Goal: Task Accomplishment & Management: Complete application form

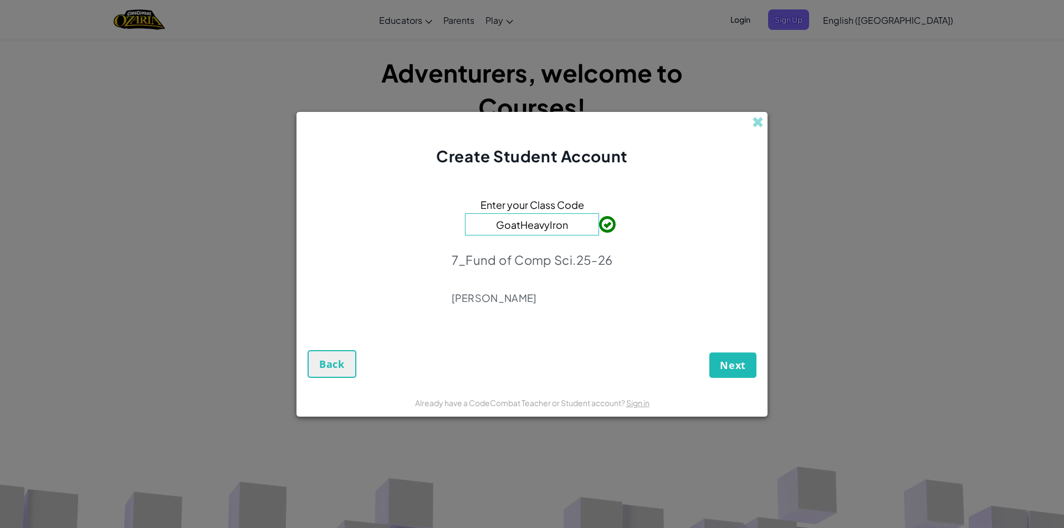
click button "Next" at bounding box center [732, 364] width 47 height 25
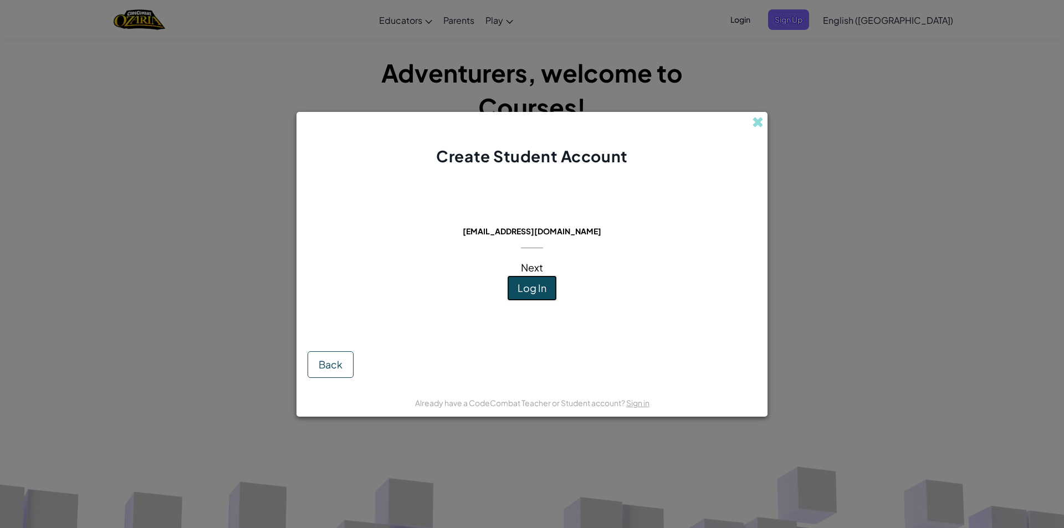
drag, startPoint x: 544, startPoint y: 290, endPoint x: 551, endPoint y: 306, distance: 17.1
click at [551, 306] on div "This email is already in use: [EMAIL_ADDRESS][DOMAIN_NAME] Next Log In" at bounding box center [532, 255] width 157 height 154
click at [546, 299] on button "Log In" at bounding box center [532, 287] width 50 height 25
